Goal: Check status: Check status

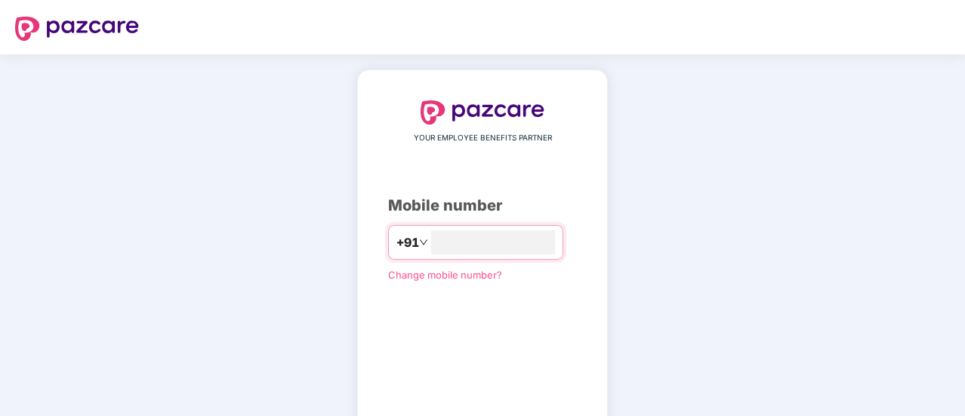
type input "**********"
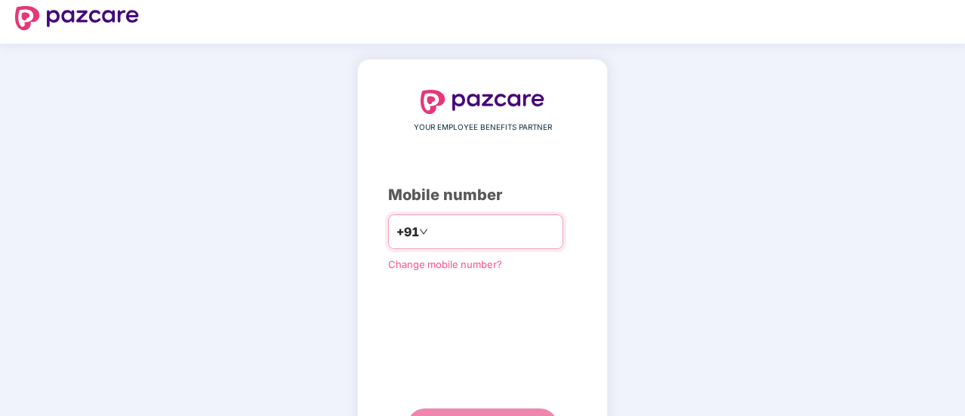
scroll to position [76, 0]
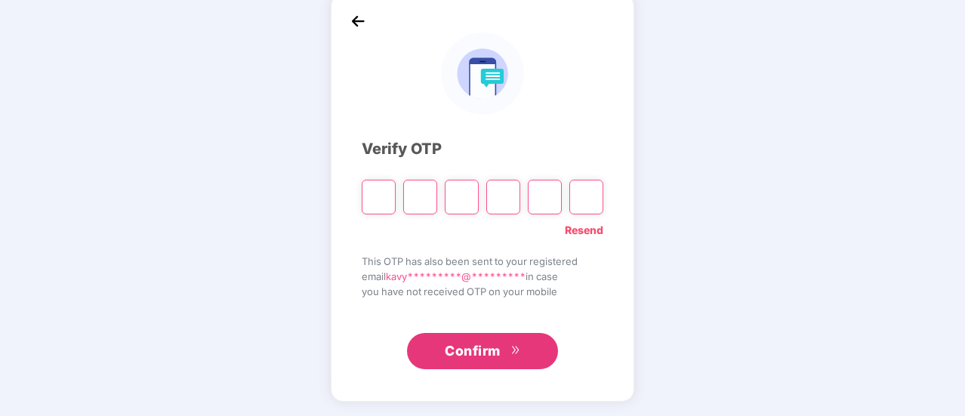
type input "*"
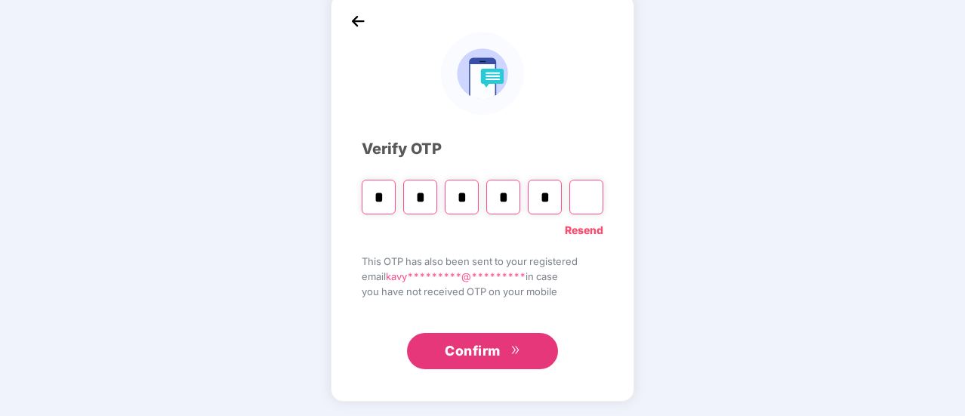
type input "*"
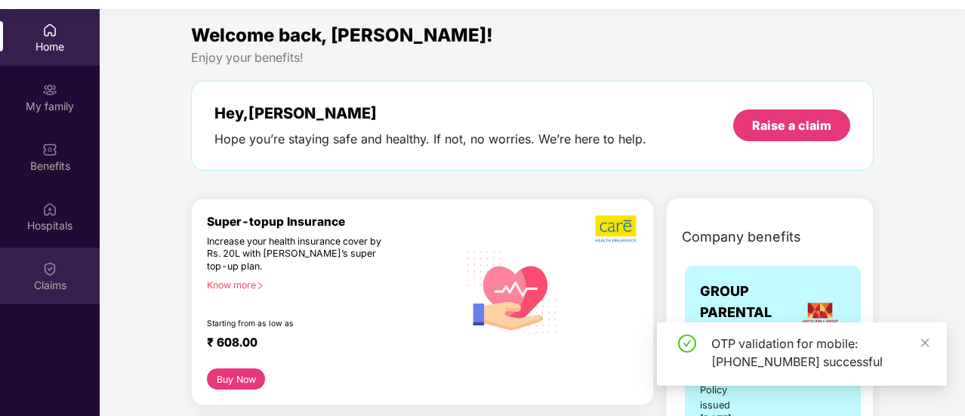
click at [57, 273] on div "Claims" at bounding box center [50, 276] width 100 height 57
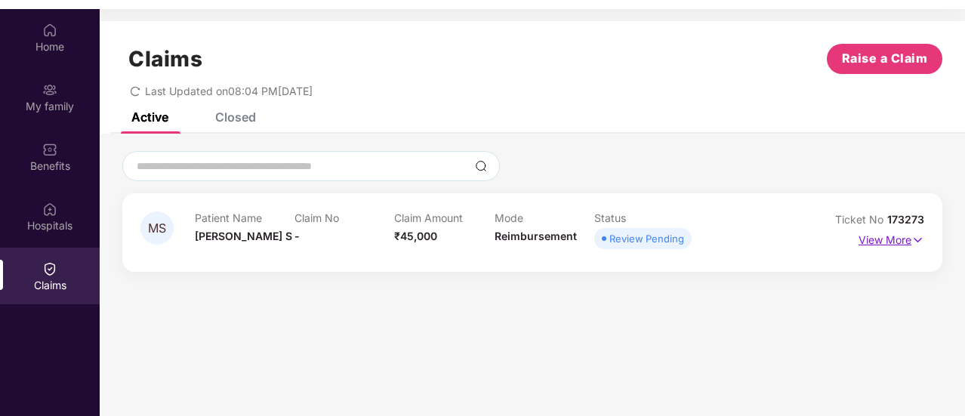
click at [890, 239] on p "View More" at bounding box center [892, 238] width 66 height 20
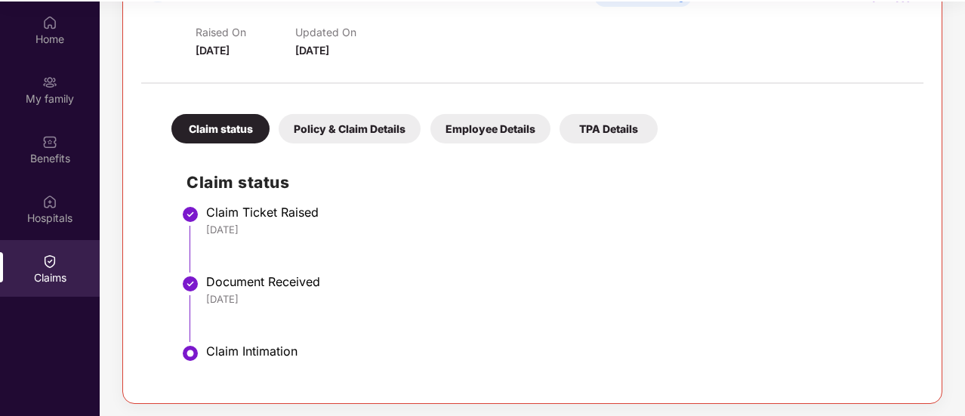
scroll to position [85, 0]
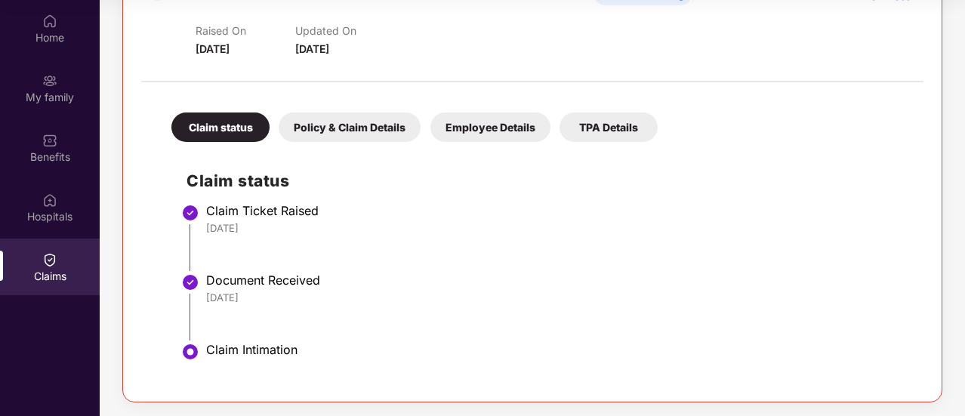
click at [332, 136] on div "Policy & Claim Details" at bounding box center [350, 127] width 142 height 29
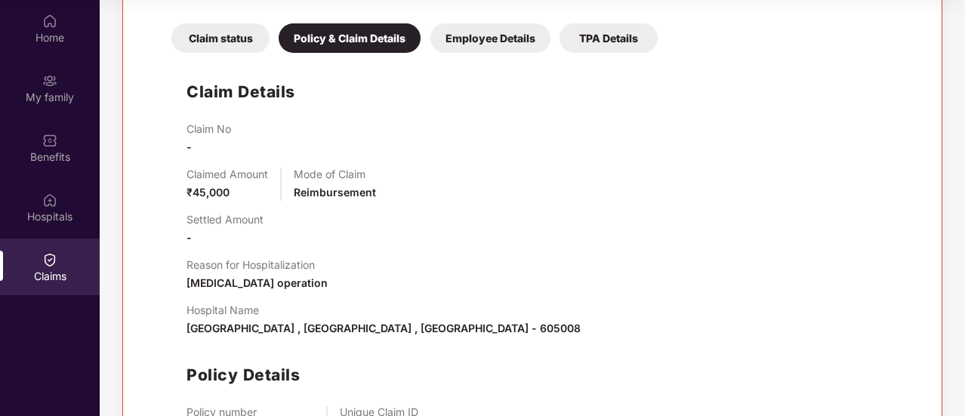
scroll to position [287, 0]
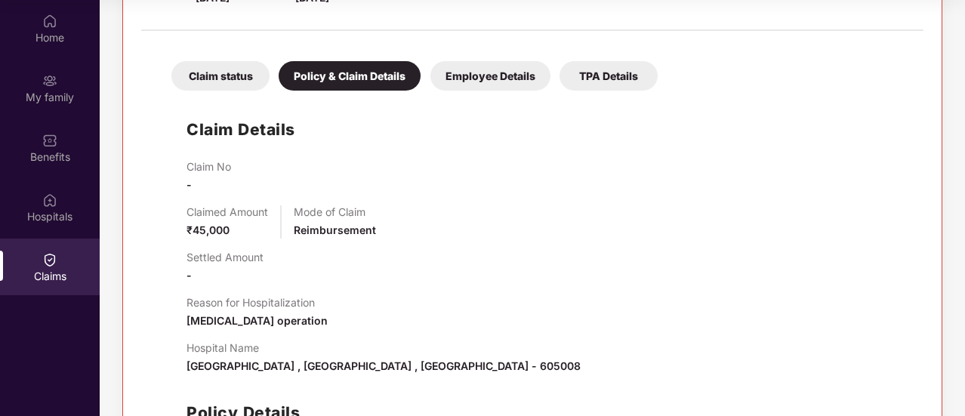
click at [476, 73] on div "Employee Details" at bounding box center [491, 75] width 120 height 29
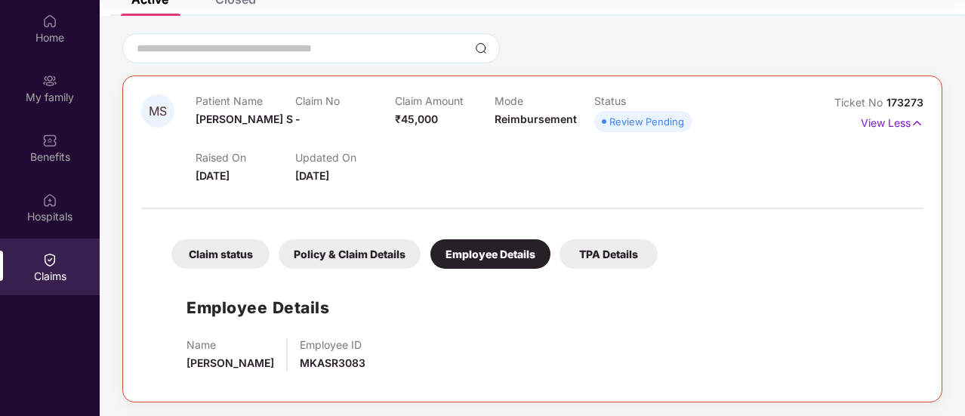
click at [623, 255] on div "TPA Details" at bounding box center [609, 253] width 98 height 29
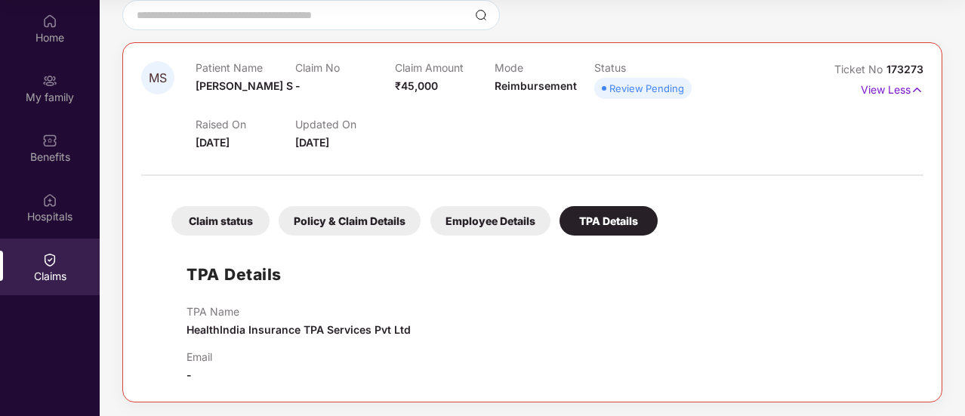
click at [503, 224] on div "Employee Details" at bounding box center [491, 220] width 120 height 29
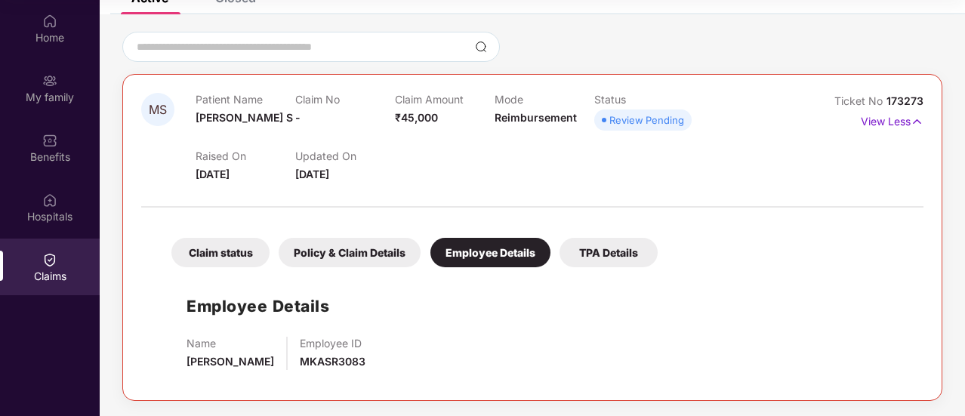
scroll to position [109, 0]
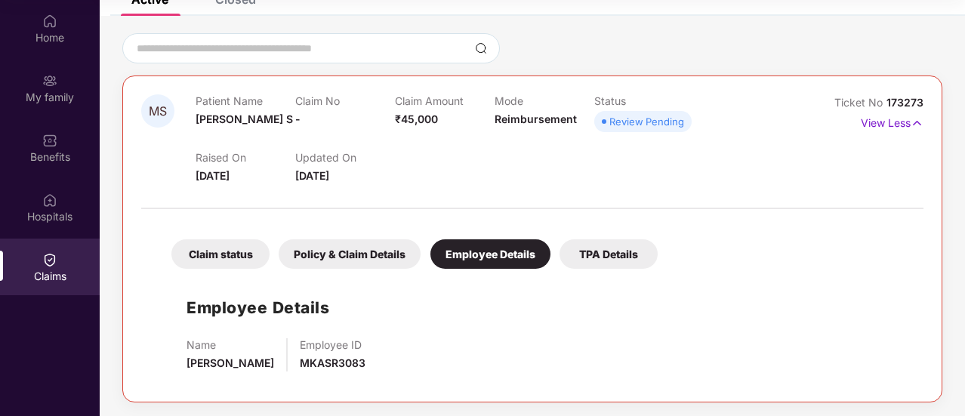
click at [360, 258] on div "Policy & Claim Details" at bounding box center [350, 253] width 142 height 29
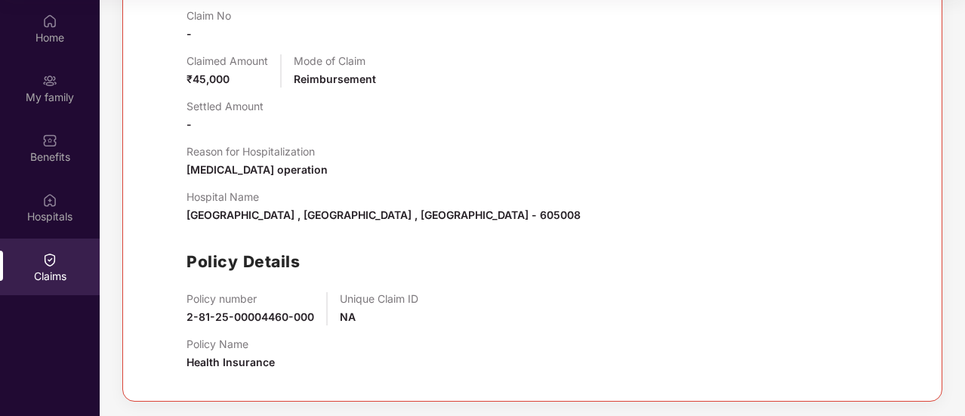
scroll to position [136, 0]
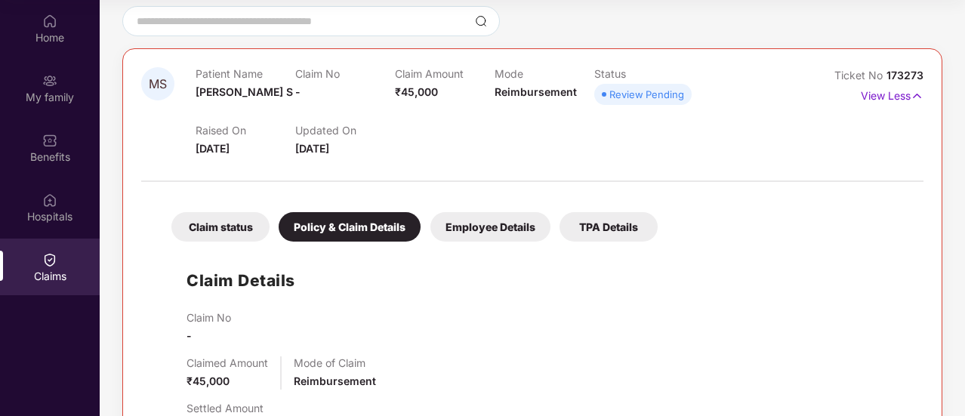
click at [245, 230] on div "Claim status" at bounding box center [220, 226] width 98 height 29
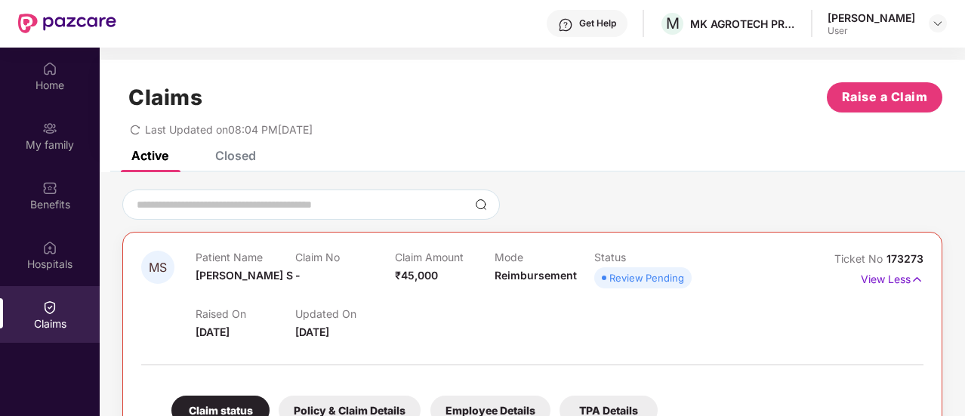
scroll to position [0, 0]
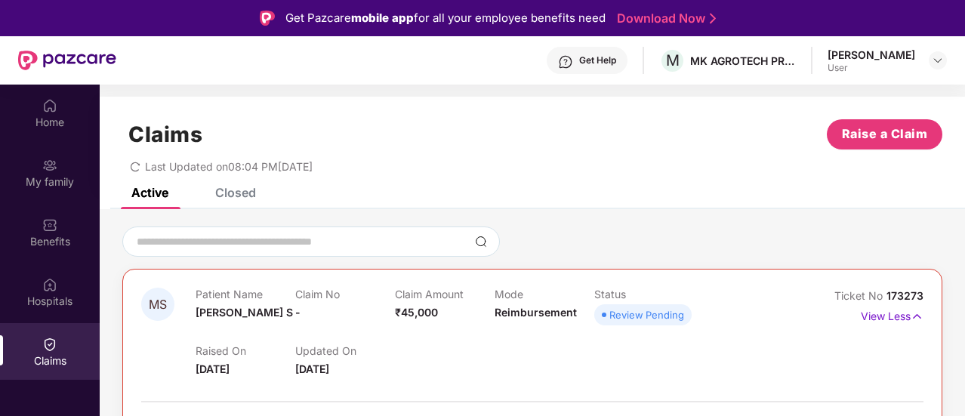
click at [902, 56] on div "[PERSON_NAME]" at bounding box center [872, 55] width 88 height 14
click at [933, 59] on img at bounding box center [938, 60] width 12 height 12
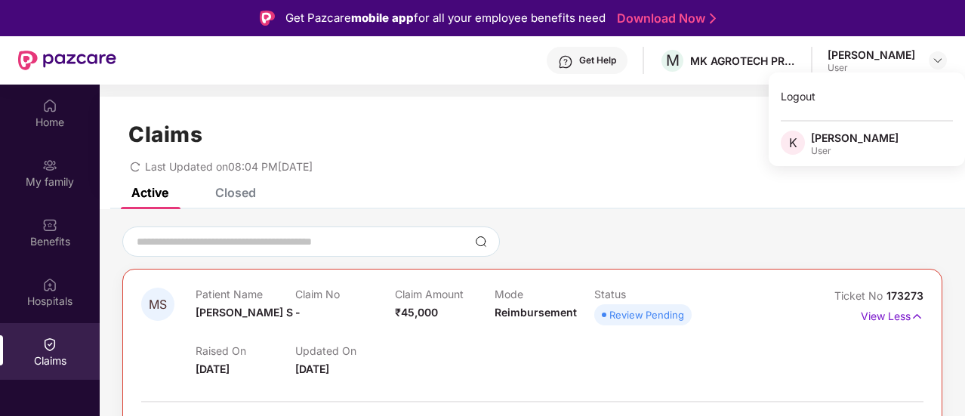
click at [701, 174] on div "Claims Raise a Claim Last Updated on 08:04 PM[DATE]" at bounding box center [533, 142] width 866 height 91
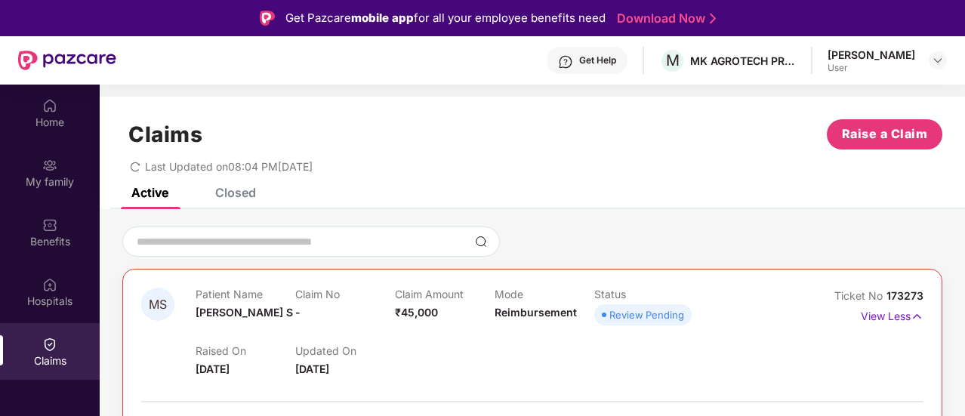
click at [889, 84] on div "Get Help M MK AGROTECH PRIVATE LIMITED [PERSON_NAME] User" at bounding box center [531, 60] width 831 height 48
click at [925, 57] on div "[PERSON_NAME] User" at bounding box center [887, 61] width 119 height 26
click at [931, 58] on div at bounding box center [938, 60] width 18 height 18
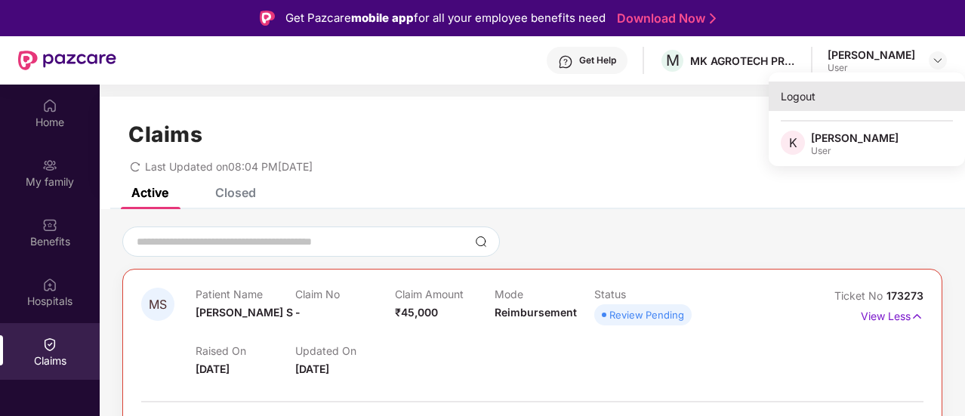
click at [846, 104] on div "Logout" at bounding box center [867, 96] width 196 height 29
